Goal: Task Accomplishment & Management: Manage account settings

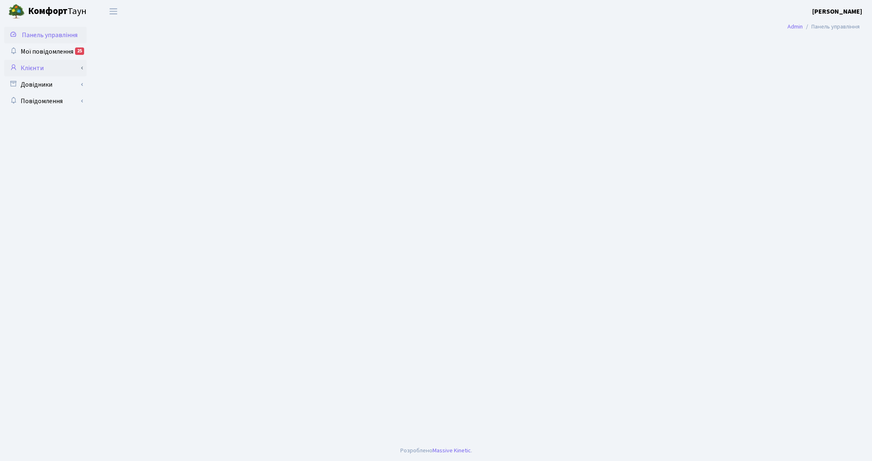
click at [39, 64] on link "Клієнти" at bounding box center [45, 68] width 83 height 17
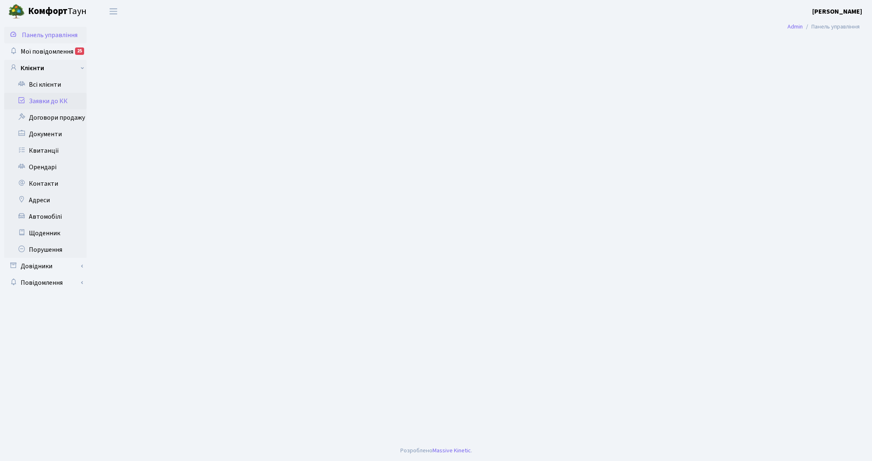
click at [50, 100] on link "Заявки до КК" at bounding box center [45, 101] width 83 height 17
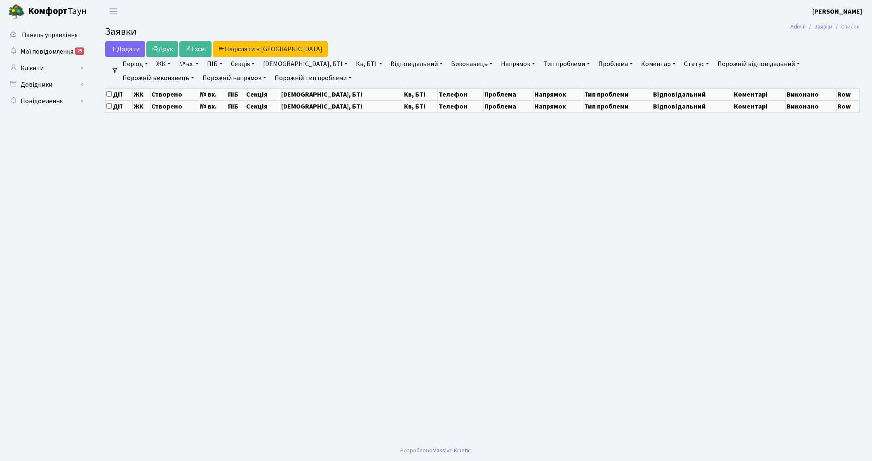
select select "25"
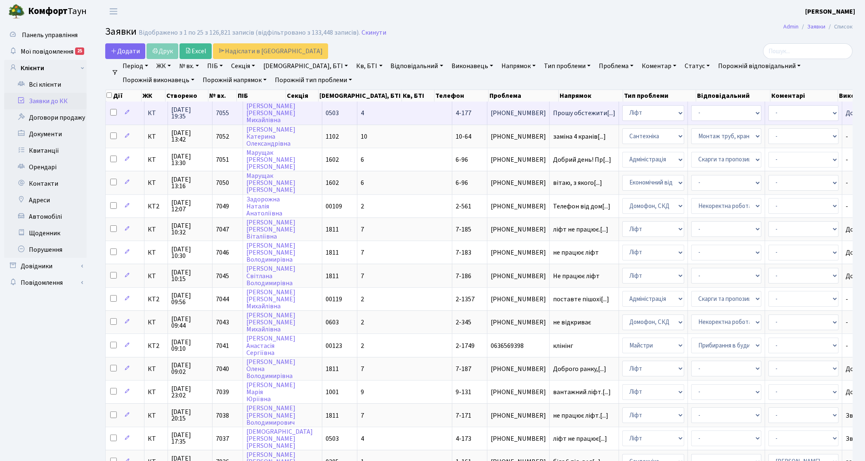
click at [155, 112] on span "КТ" at bounding box center [156, 113] width 17 height 7
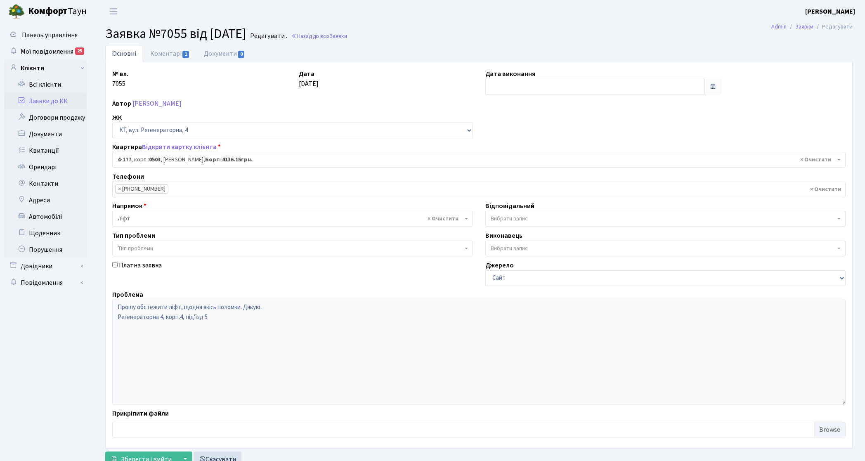
select select "1103"
click at [77, 100] on link "Заявки до КК" at bounding box center [45, 101] width 83 height 17
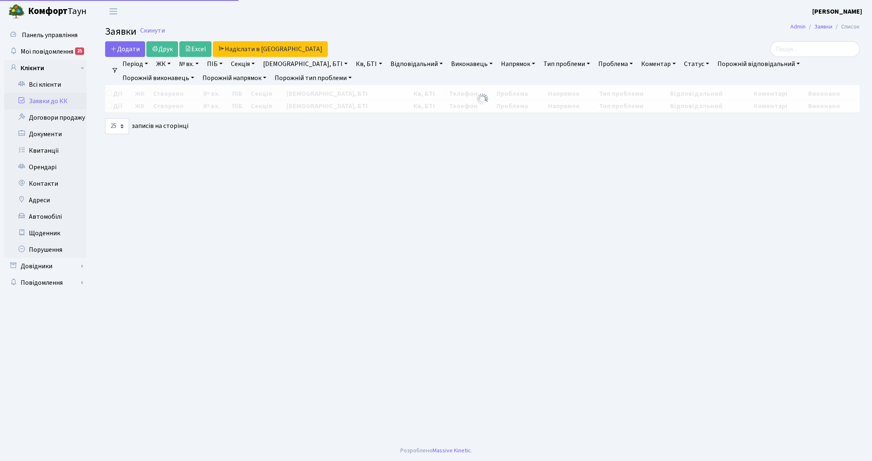
select select "25"
